Goal: Browse casually

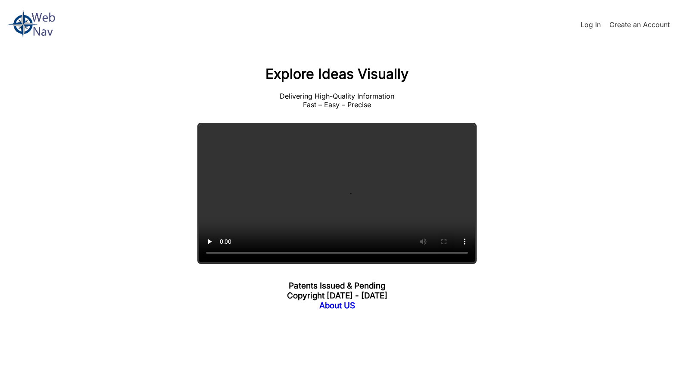
click at [317, 193] on video "Your browser does not support the video tag." at bounding box center [336, 193] width 279 height 141
click at [312, 224] on video "Your browser does not support the video tag." at bounding box center [336, 193] width 279 height 141
click at [371, 221] on video "Your browser does not support the video tag." at bounding box center [336, 193] width 279 height 141
click at [339, 206] on video "Your browser does not support the video tag." at bounding box center [336, 193] width 279 height 141
click at [295, 222] on video "Your browser does not support the video tag." at bounding box center [336, 193] width 279 height 141
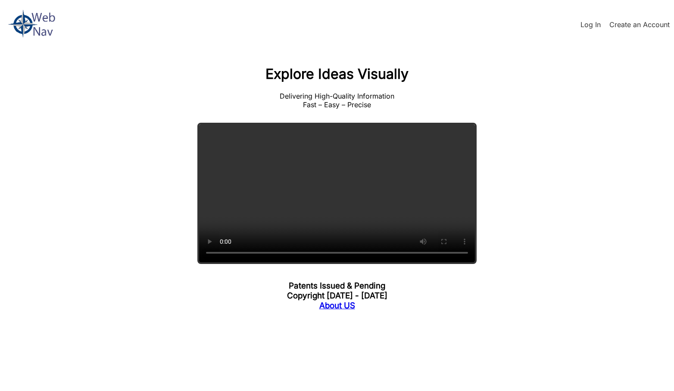
click at [332, 311] on link "About US" at bounding box center [337, 306] width 36 height 10
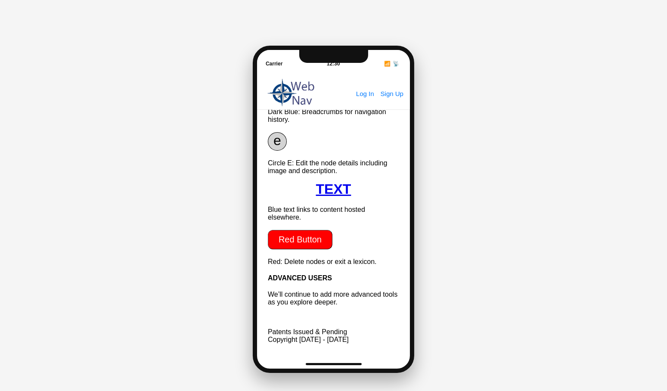
scroll to position [28, 0]
